Goal: Task Accomplishment & Management: Use online tool/utility

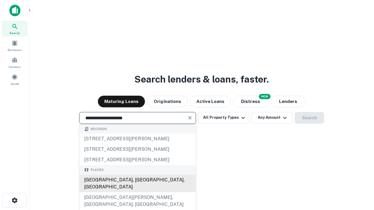
click at [137, 192] on div "Santa Monica, CA, USA" at bounding box center [137, 184] width 116 height 18
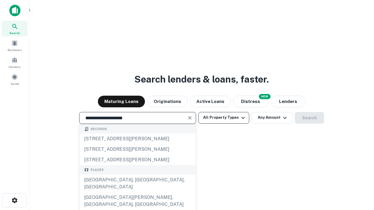
type input "**********"
click at [224, 118] on button "All Property Types" at bounding box center [223, 118] width 51 height 12
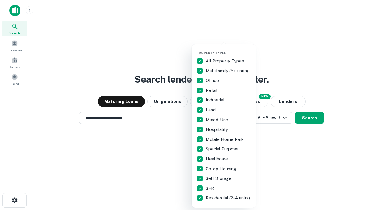
click at [228, 49] on button "button" at bounding box center [228, 49] width 64 height 0
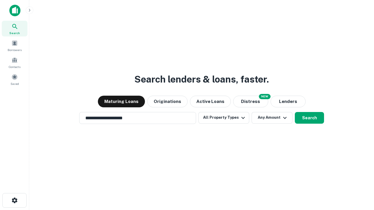
scroll to position [9, 0]
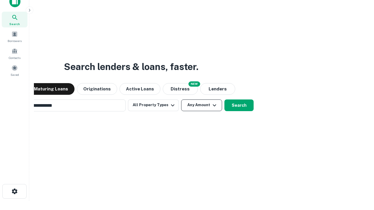
click at [181, 100] on button "Any Amount" at bounding box center [201, 106] width 41 height 12
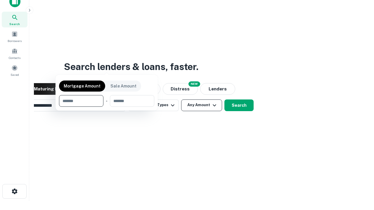
scroll to position [9, 0]
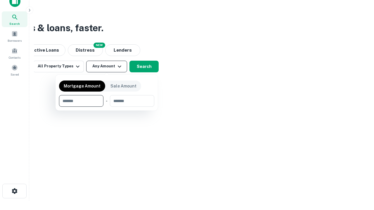
type input "*******"
click at [107, 107] on button "button" at bounding box center [106, 107] width 95 height 0
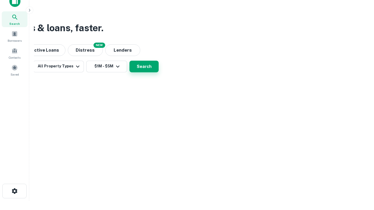
click at [159, 72] on button "Search" at bounding box center [143, 67] width 29 height 12
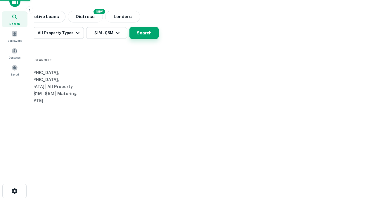
scroll to position [9, 0]
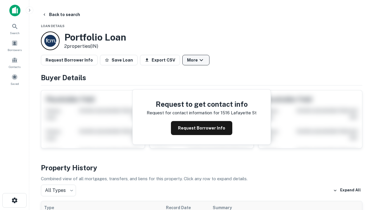
click at [196, 60] on button "More" at bounding box center [195, 60] width 27 height 11
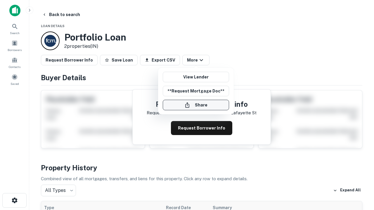
click at [196, 105] on button "Share" at bounding box center [196, 105] width 66 height 11
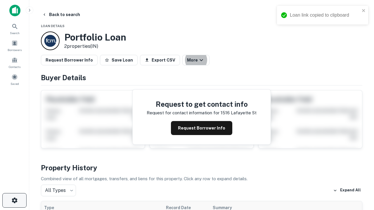
click at [14, 201] on icon "button" at bounding box center [14, 200] width 7 height 7
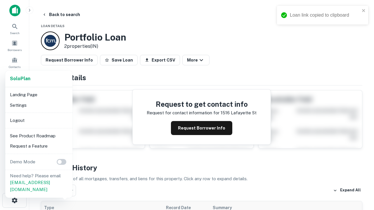
click at [39, 120] on li "Logout" at bounding box center [39, 120] width 62 height 11
